Goal: Task Accomplishment & Management: Use online tool/utility

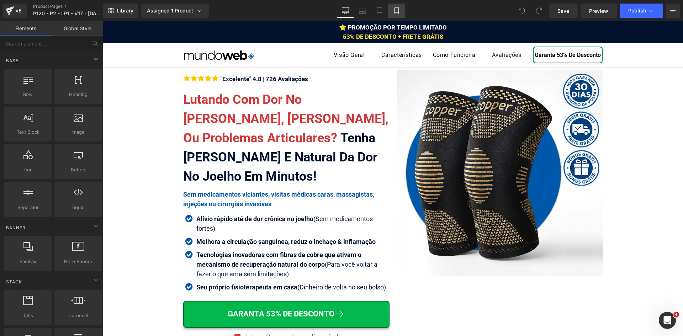
click at [401, 8] on link "Mobile" at bounding box center [396, 11] width 17 height 14
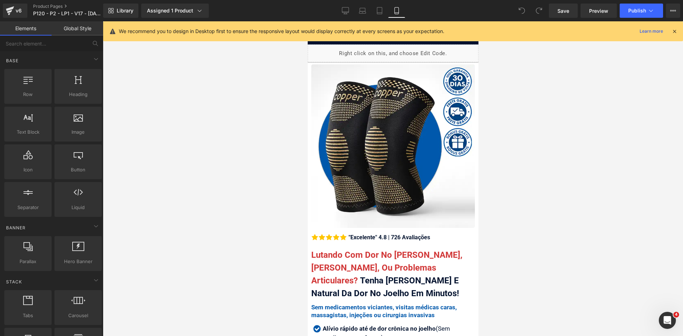
click at [677, 30] on icon at bounding box center [675, 31] width 6 height 6
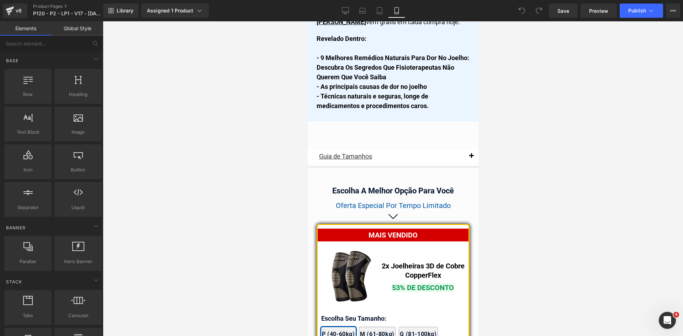
scroll to position [6040, 0]
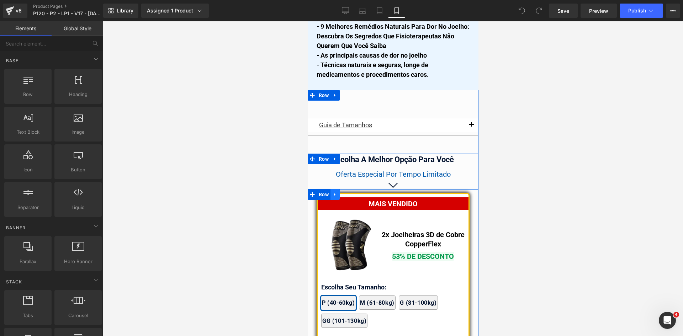
click at [330, 193] on link at bounding box center [334, 194] width 9 height 11
click at [323, 192] on span "Row" at bounding box center [324, 194] width 14 height 11
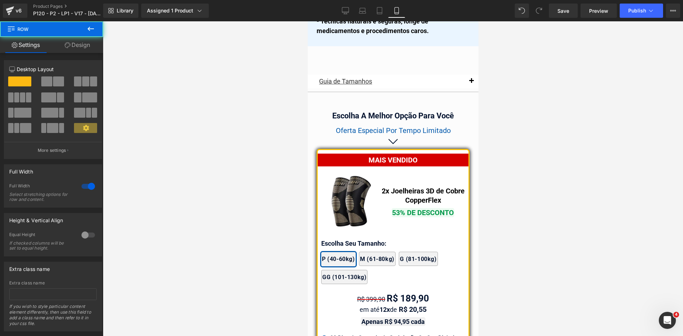
scroll to position [6076, 0]
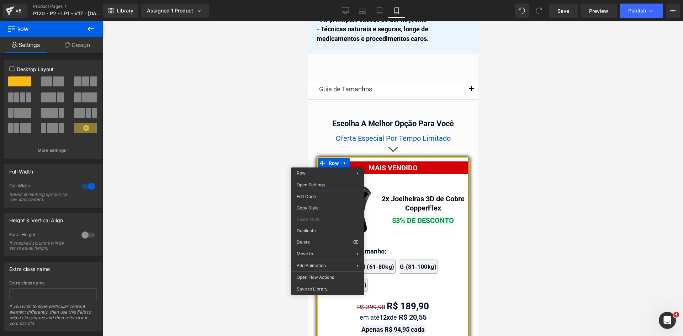
drag, startPoint x: 699, startPoint y: 231, endPoint x: 392, endPoint y: 210, distance: 307.8
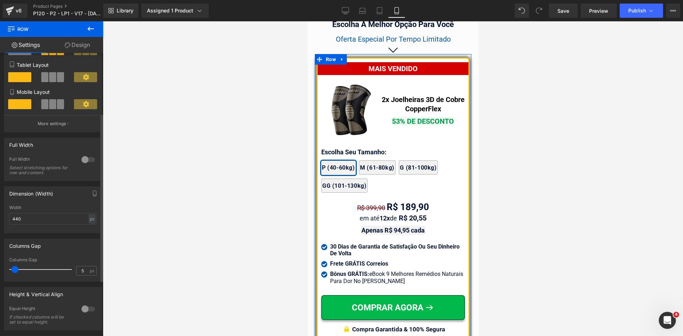
scroll to position [107, 0]
drag, startPoint x: 30, startPoint y: 219, endPoint x: 0, endPoint y: 220, distance: 29.5
click at [0, 220] on div "Dimension (Width) 440px Width 440 px % px" at bounding box center [53, 206] width 106 height 52
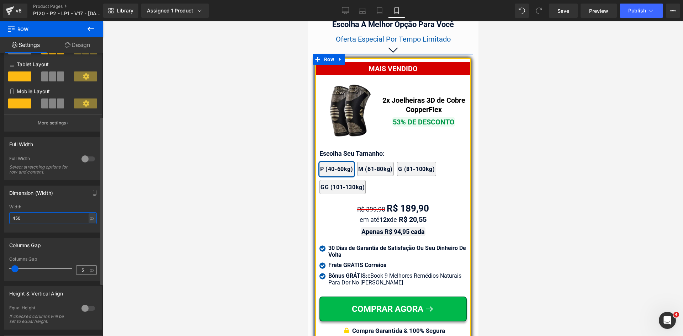
type input "450"
drag, startPoint x: 76, startPoint y: 270, endPoint x: 124, endPoint y: 275, distance: 48.4
click at [99, 272] on div "Columns Gap 5px Columns Gap 5 px" at bounding box center [53, 257] width 106 height 48
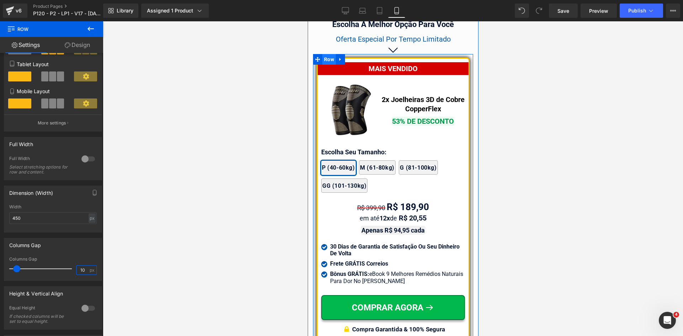
type input "10"
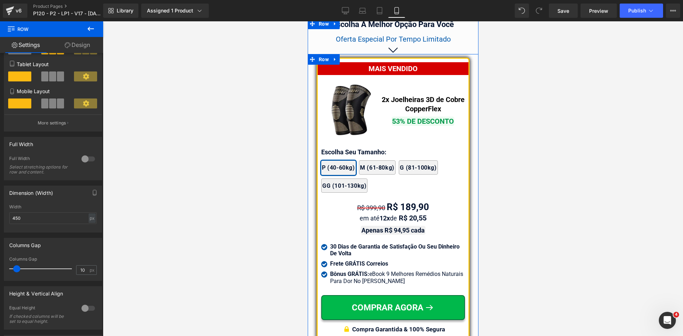
click at [330, 60] on link at bounding box center [334, 59] width 9 height 11
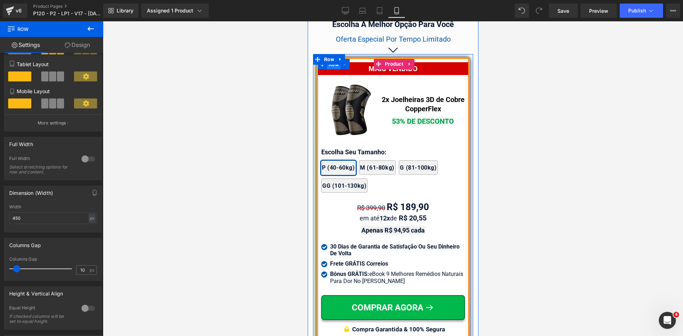
drag, startPoint x: 329, startPoint y: 63, endPoint x: 573, endPoint y: 27, distance: 246.8
click at [329, 63] on span "Row" at bounding box center [334, 64] width 14 height 11
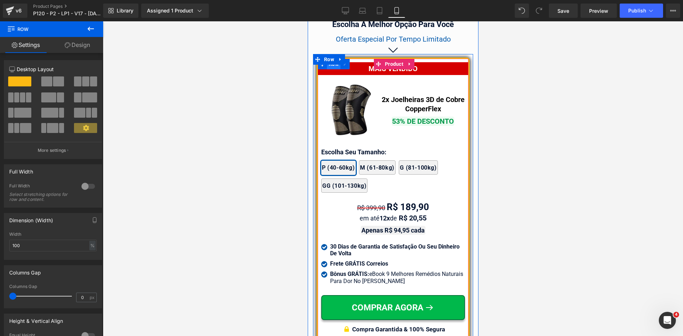
click at [327, 61] on span "Row" at bounding box center [334, 64] width 14 height 11
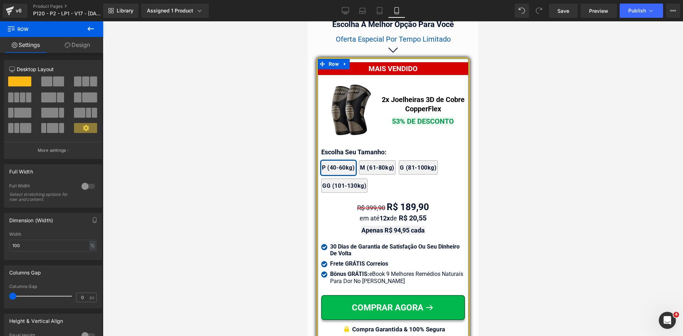
click at [81, 41] on link "Design" at bounding box center [78, 45] width 52 height 16
click at [0, 0] on div "Spacing" at bounding box center [0, 0] width 0 height 0
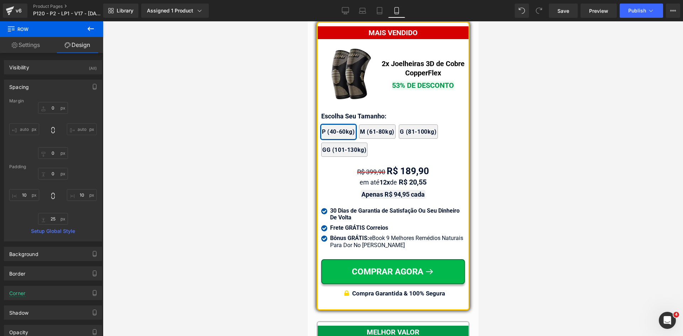
scroll to position [6211, 0]
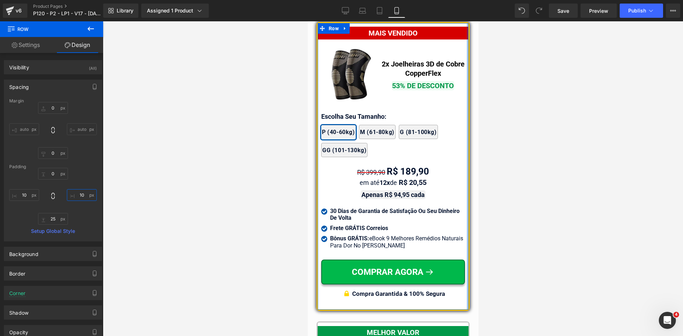
click at [79, 197] on input "text" at bounding box center [82, 195] width 30 height 12
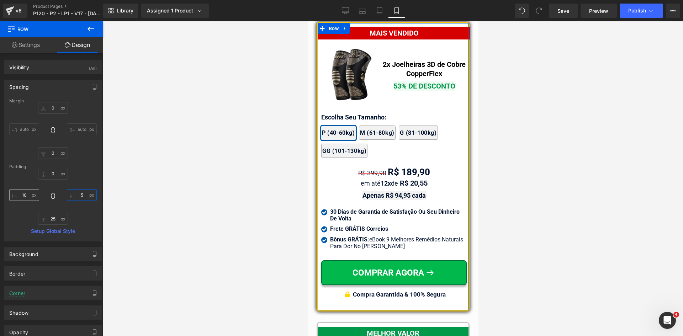
type input "5"
click at [31, 191] on input "text" at bounding box center [24, 195] width 30 height 12
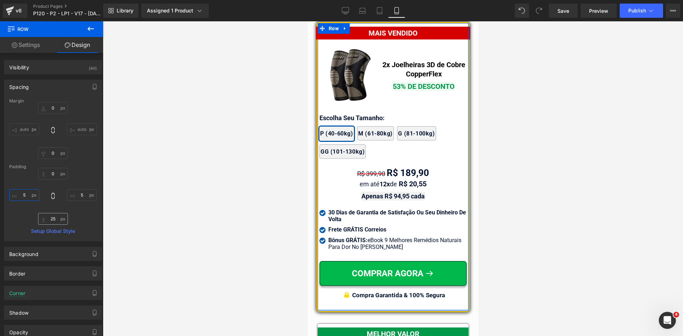
type input "5"
click at [52, 221] on input "text" at bounding box center [53, 219] width 30 height 12
type input "10"
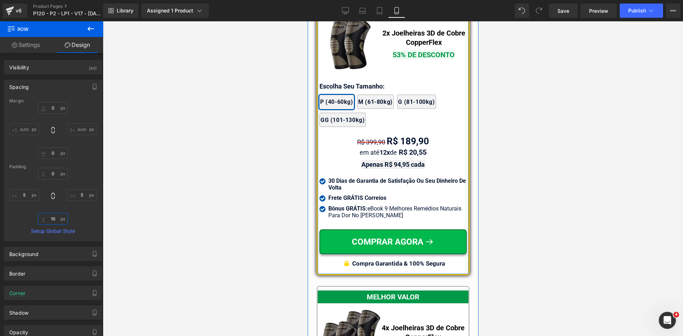
scroll to position [6282, 0]
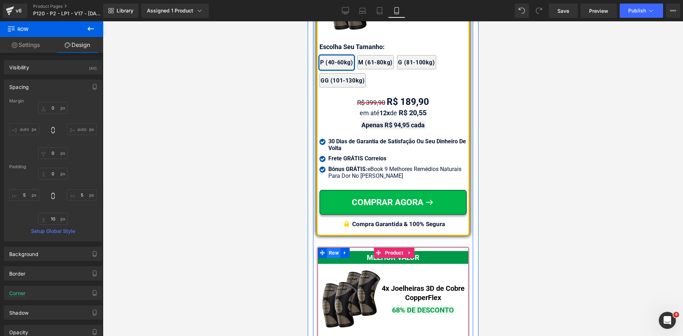
click at [327, 249] on span "Row" at bounding box center [334, 253] width 14 height 11
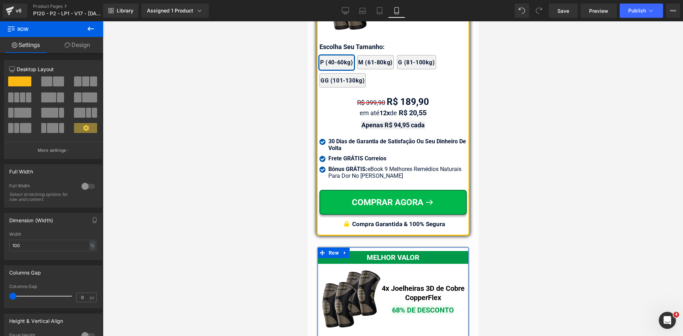
drag, startPoint x: 93, startPoint y: 45, endPoint x: 91, endPoint y: 51, distance: 5.5
click at [93, 45] on link "Design" at bounding box center [78, 45] width 52 height 16
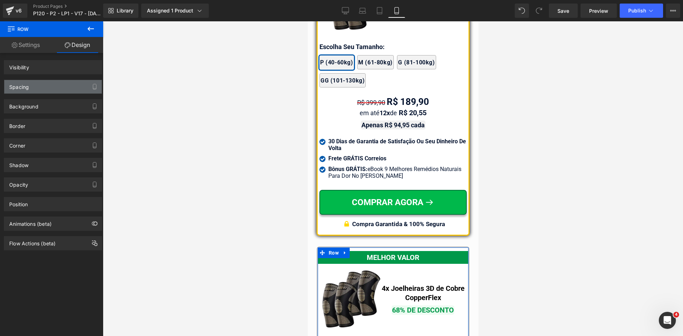
click at [25, 91] on div "Spacing" at bounding box center [53, 87] width 98 height 14
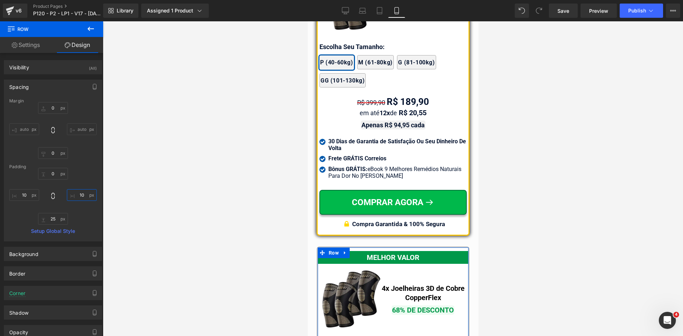
click at [76, 193] on input "text" at bounding box center [82, 195] width 30 height 12
type input "2"
click at [26, 195] on input "text" at bounding box center [24, 195] width 30 height 12
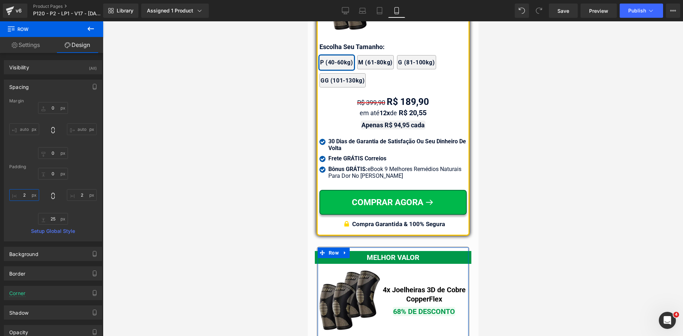
click at [24, 197] on input "2" at bounding box center [24, 195] width 30 height 12
click at [24, 196] on input "2" at bounding box center [24, 195] width 30 height 12
type input "5"
click at [78, 195] on input "2" at bounding box center [82, 195] width 30 height 12
type input "5"
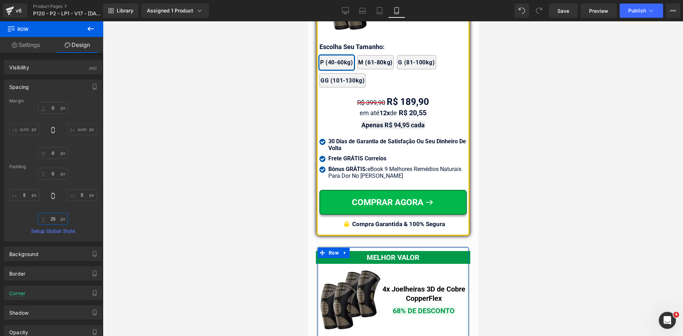
click at [55, 218] on input "text" at bounding box center [53, 219] width 30 height 12
type input "10"
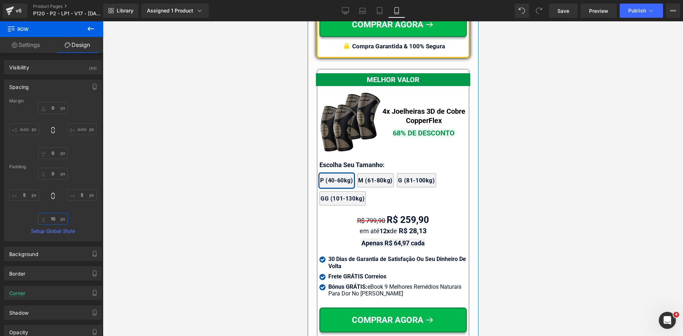
scroll to position [6674, 0]
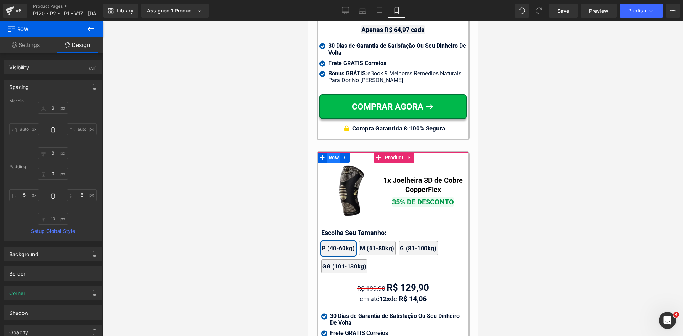
click at [333, 154] on span "Row" at bounding box center [334, 157] width 14 height 11
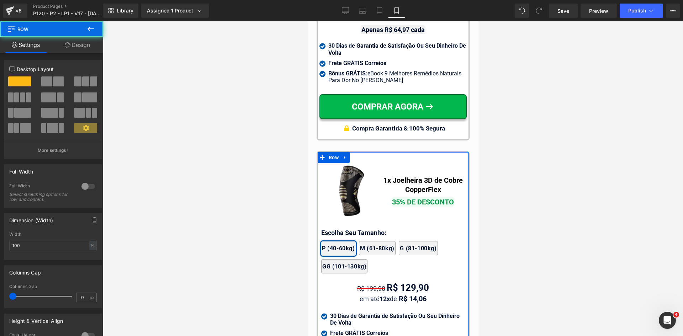
click at [85, 43] on link "Design" at bounding box center [78, 45] width 52 height 16
click at [0, 0] on div "Spacing" at bounding box center [0, 0] width 0 height 0
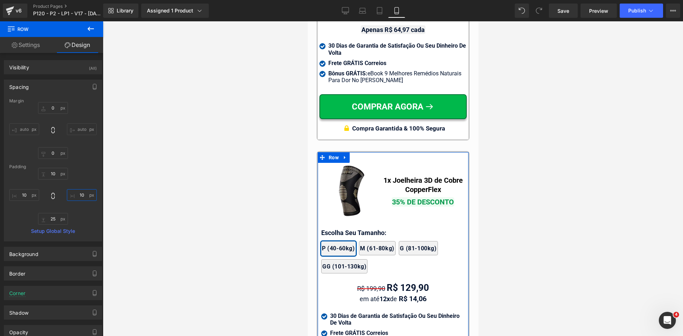
click at [81, 193] on input "text" at bounding box center [82, 195] width 30 height 12
type input "5"
click at [24, 195] on input "10" at bounding box center [24, 195] width 30 height 12
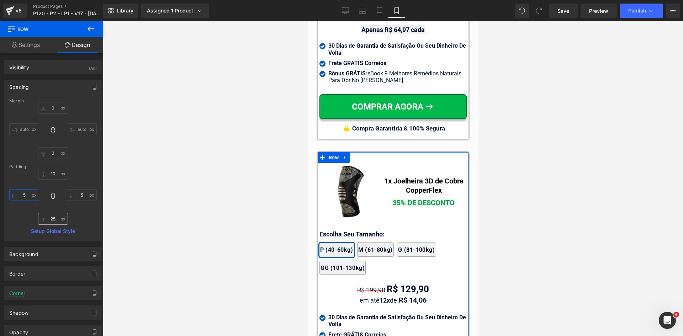
type input "5"
click at [59, 223] on input "text" at bounding box center [53, 219] width 30 height 12
type input "10"
click at [51, 175] on input "text" at bounding box center [53, 174] width 30 height 12
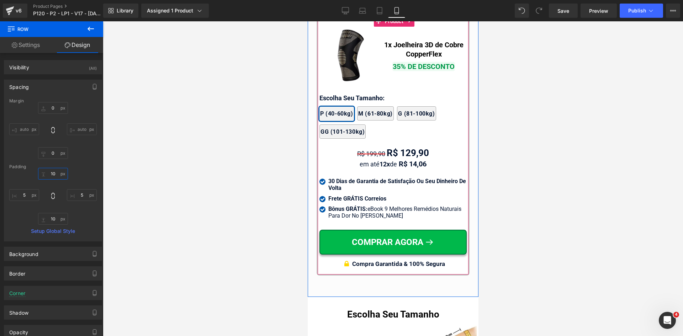
scroll to position [6816, 0]
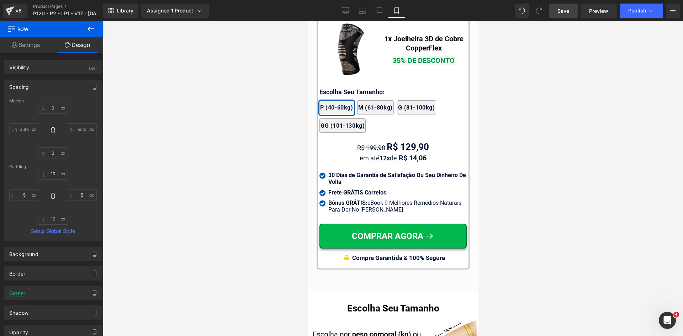
click at [569, 9] on span "Save" at bounding box center [564, 10] width 12 height 7
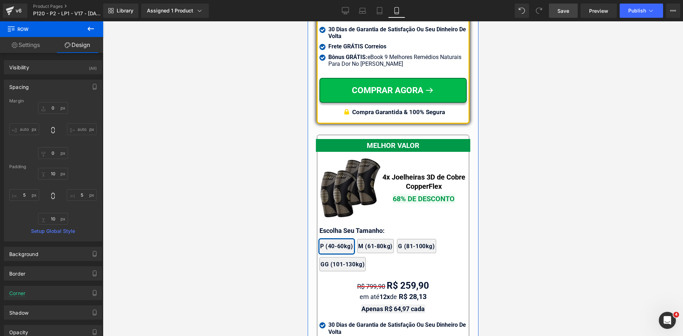
scroll to position [6425, 0]
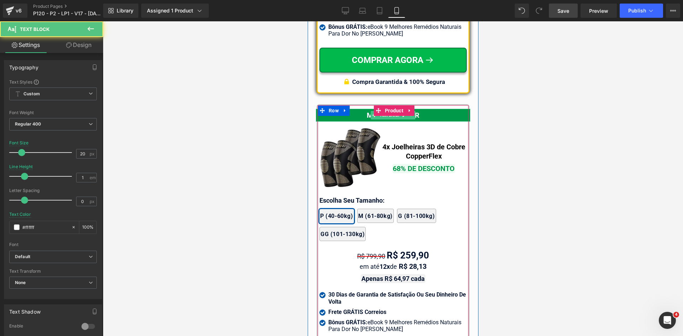
click at [354, 115] on div "MELHOR VALOR" at bounding box center [393, 115] width 154 height 13
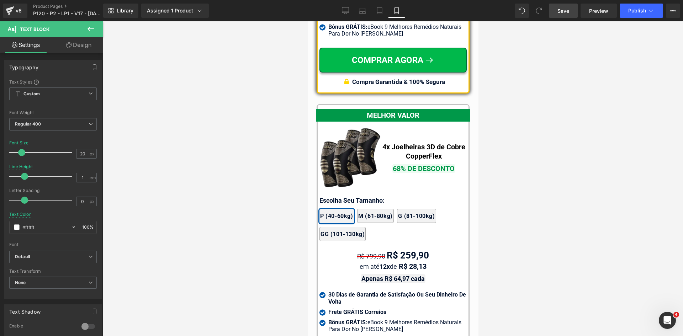
drag, startPoint x: 75, startPoint y: 48, endPoint x: 22, endPoint y: 109, distance: 80.5
click at [74, 47] on link "Design" at bounding box center [79, 45] width 52 height 16
click at [0, 0] on div "Background" at bounding box center [0, 0] width 0 height 0
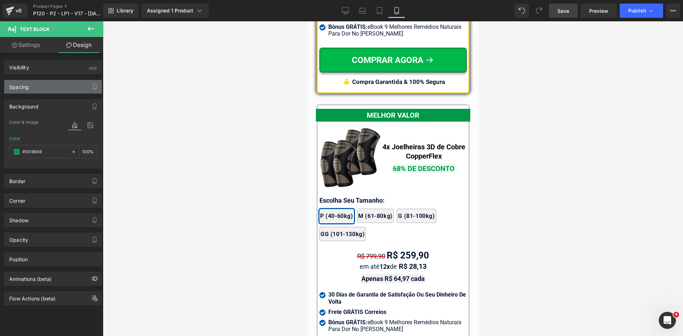
click at [27, 91] on div "Spacing" at bounding box center [53, 87] width 98 height 14
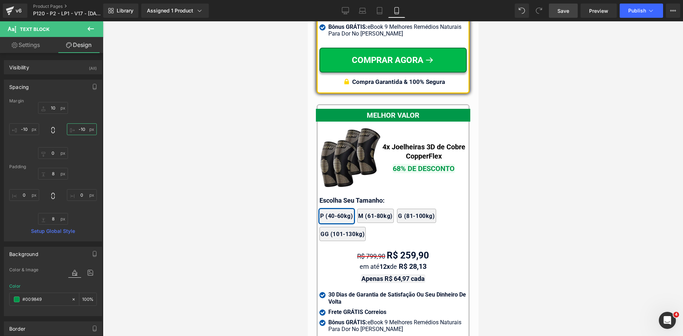
click at [79, 131] on input "text" at bounding box center [82, 129] width 30 height 12
type input "-8"
click at [17, 130] on input "text" at bounding box center [24, 129] width 30 height 12
type input "-8"
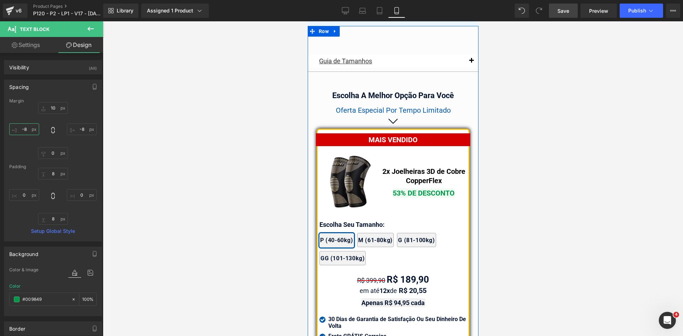
scroll to position [6069, 0]
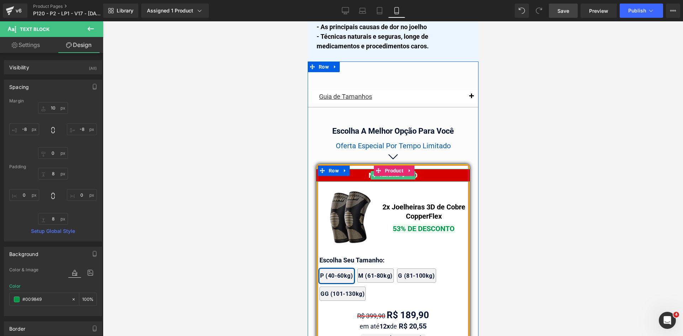
click at [446, 170] on div "MAIS VENDIDO" at bounding box center [393, 175] width 154 height 13
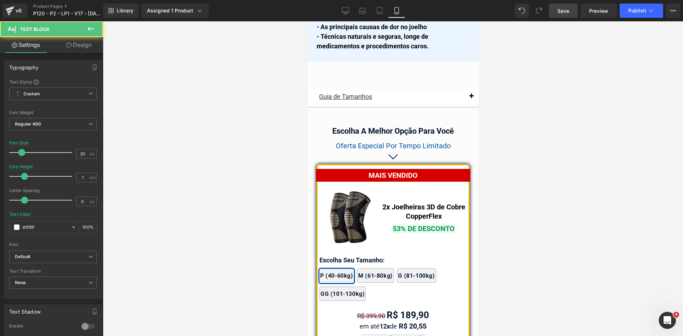
drag, startPoint x: 81, startPoint y: 46, endPoint x: 72, endPoint y: 52, distance: 10.7
click at [80, 46] on link "Design" at bounding box center [79, 45] width 52 height 16
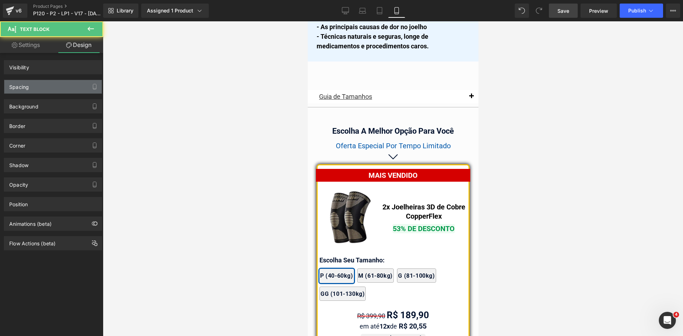
click at [26, 89] on div "Spacing" at bounding box center [19, 85] width 20 height 10
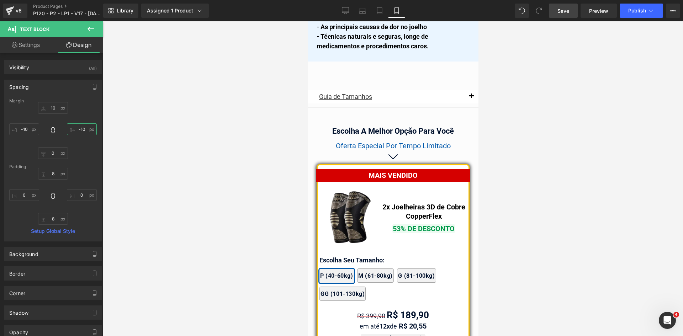
click at [78, 127] on input "text" at bounding box center [82, 129] width 30 height 12
type input "-8"
click at [30, 131] on input "text" at bounding box center [24, 129] width 30 height 12
type input "-8"
click at [553, 11] on link "Save" at bounding box center [563, 11] width 29 height 14
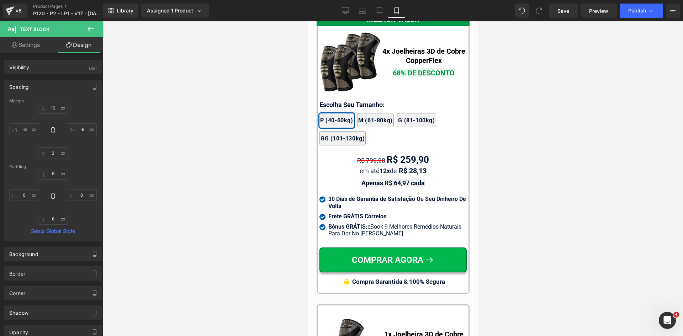
scroll to position [6531, 0]
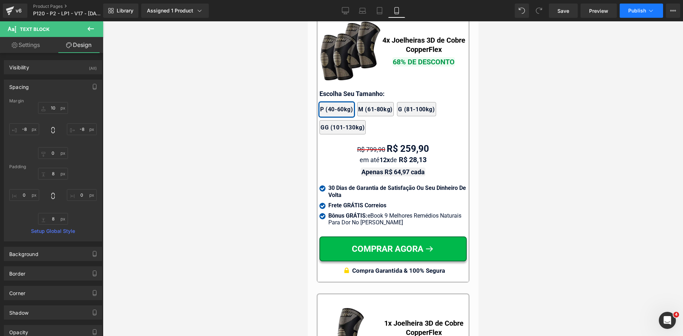
click at [642, 12] on span "Publish" at bounding box center [637, 11] width 18 height 6
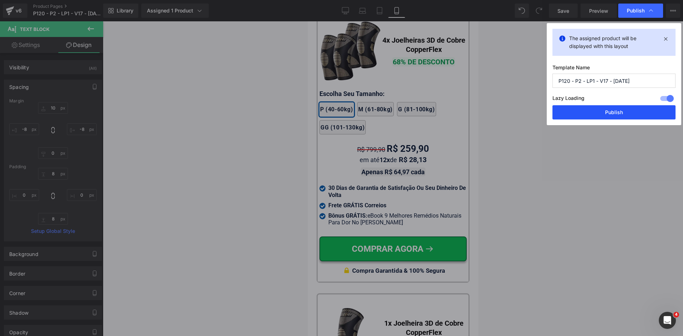
drag, startPoint x: 627, startPoint y: 110, endPoint x: 627, endPoint y: 115, distance: 5.0
click at [627, 111] on button "Publish" at bounding box center [614, 112] width 123 height 14
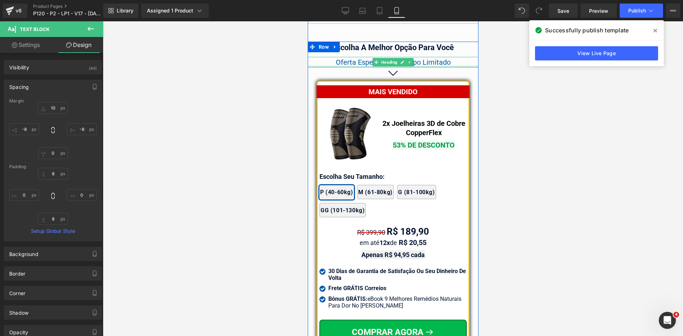
scroll to position [6140, 0]
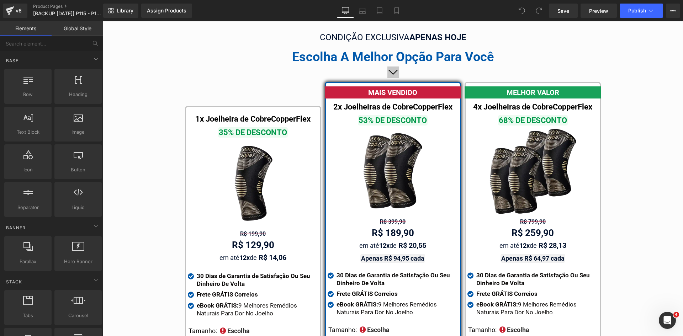
scroll to position [4005, 0]
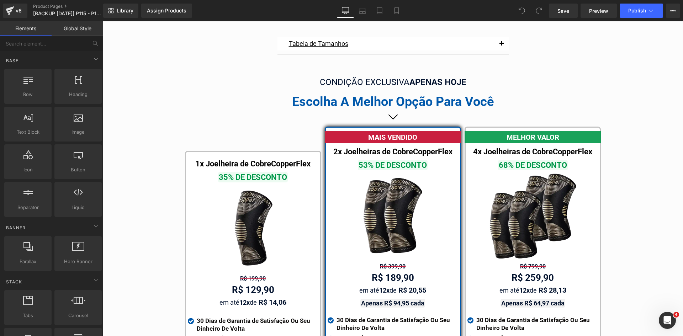
click at [384, 76] on div "CONDIÇÃO EXCLUSIVA APENAS HOJE Heading" at bounding box center [393, 82] width 427 height 13
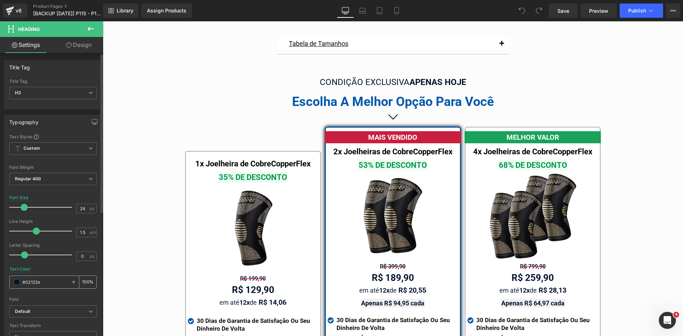
click at [38, 286] on input "#02122e" at bounding box center [45, 282] width 46 height 8
click at [398, 11] on icon at bounding box center [396, 10] width 7 height 7
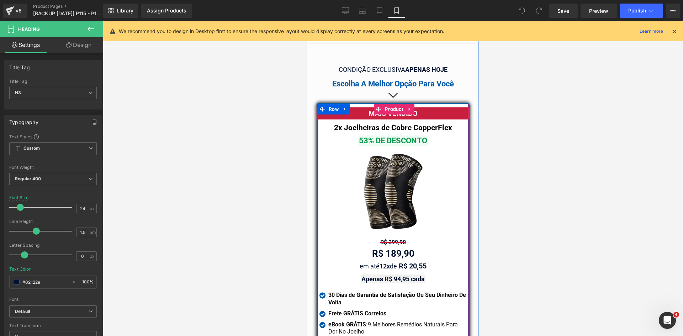
scroll to position [6171, 0]
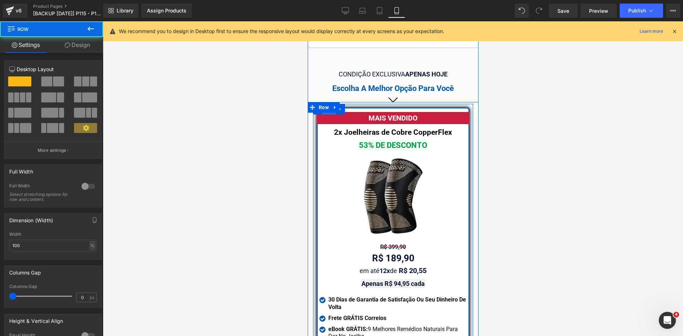
click at [327, 104] on span "Row" at bounding box center [329, 109] width 14 height 11
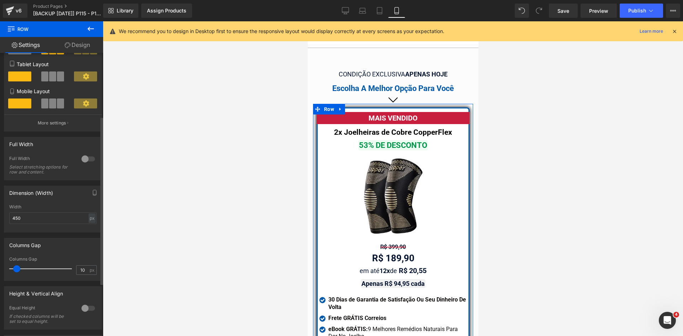
scroll to position [0, 0]
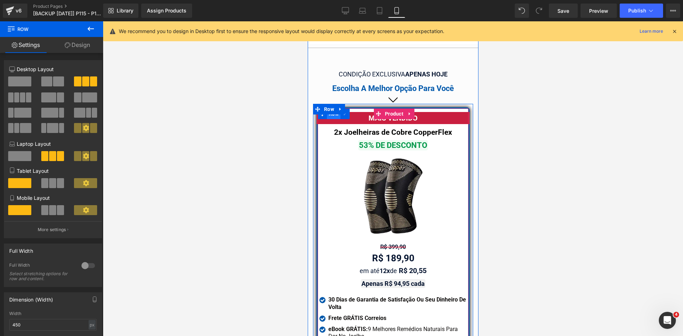
click at [327, 109] on span "Row" at bounding box center [334, 114] width 14 height 11
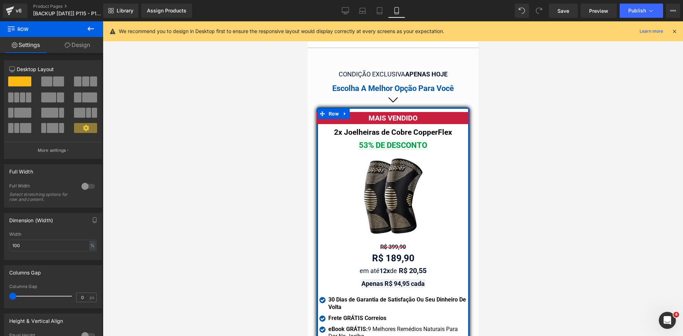
click at [72, 50] on link "Design" at bounding box center [78, 45] width 52 height 16
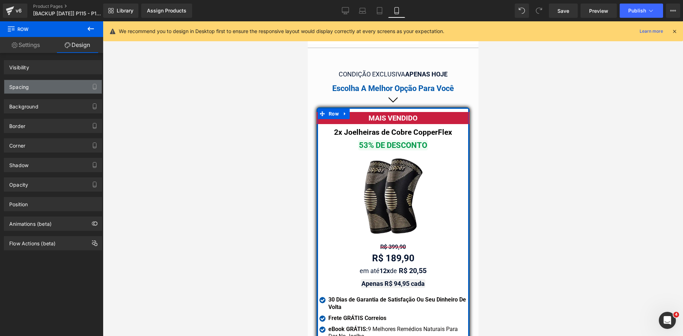
click at [19, 88] on div "Spacing" at bounding box center [19, 85] width 20 height 10
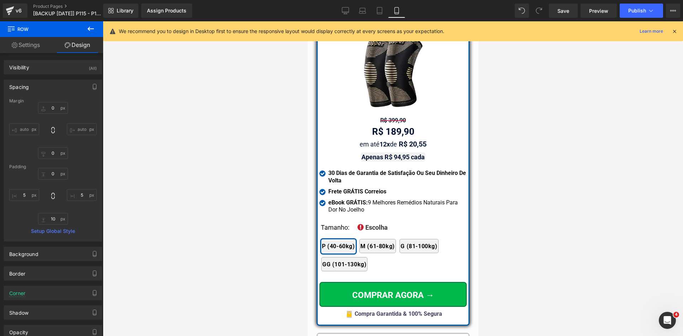
scroll to position [6349, 0]
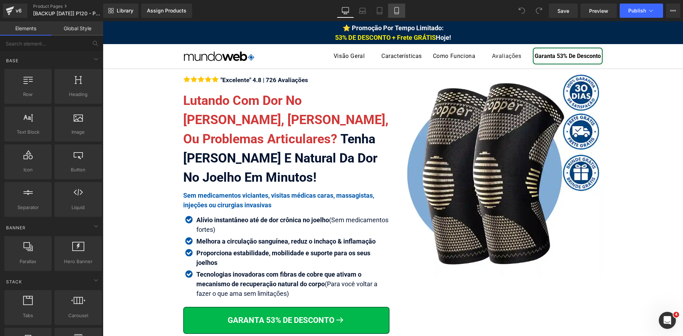
click at [395, 9] on icon at bounding box center [397, 10] width 4 height 7
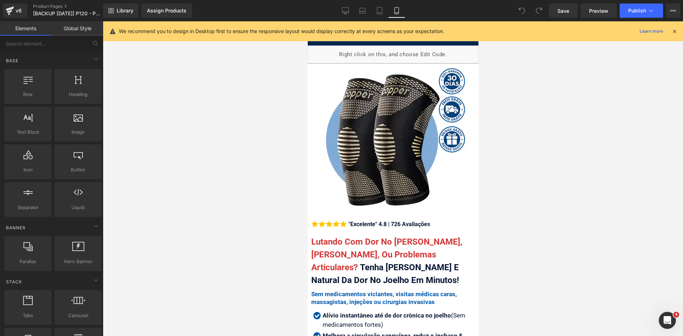
click at [678, 33] on div "We recommend you to design in Desktop first to ensure the responsive layout wou…" at bounding box center [393, 31] width 580 height 20
click at [675, 32] on icon at bounding box center [675, 31] width 6 height 6
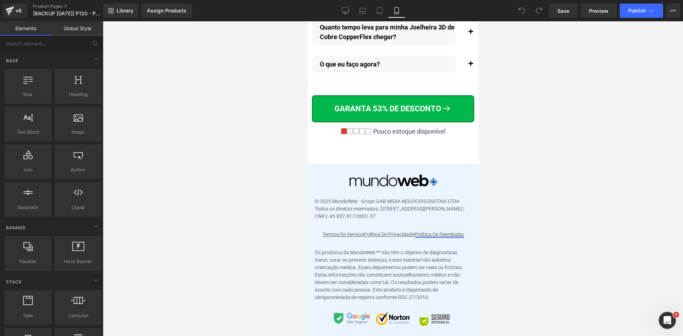
scroll to position [8631, 0]
